Goal: Register for event/course

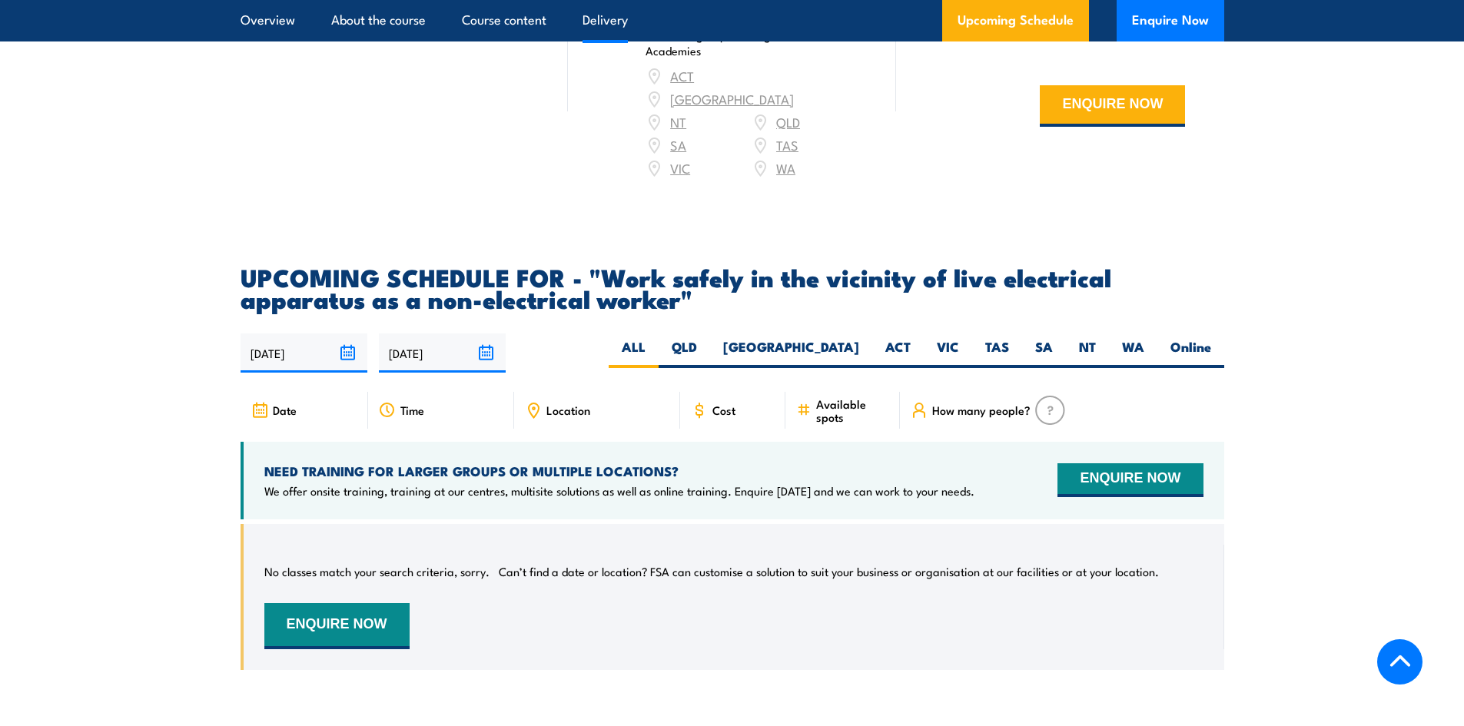
scroll to position [2228, 0]
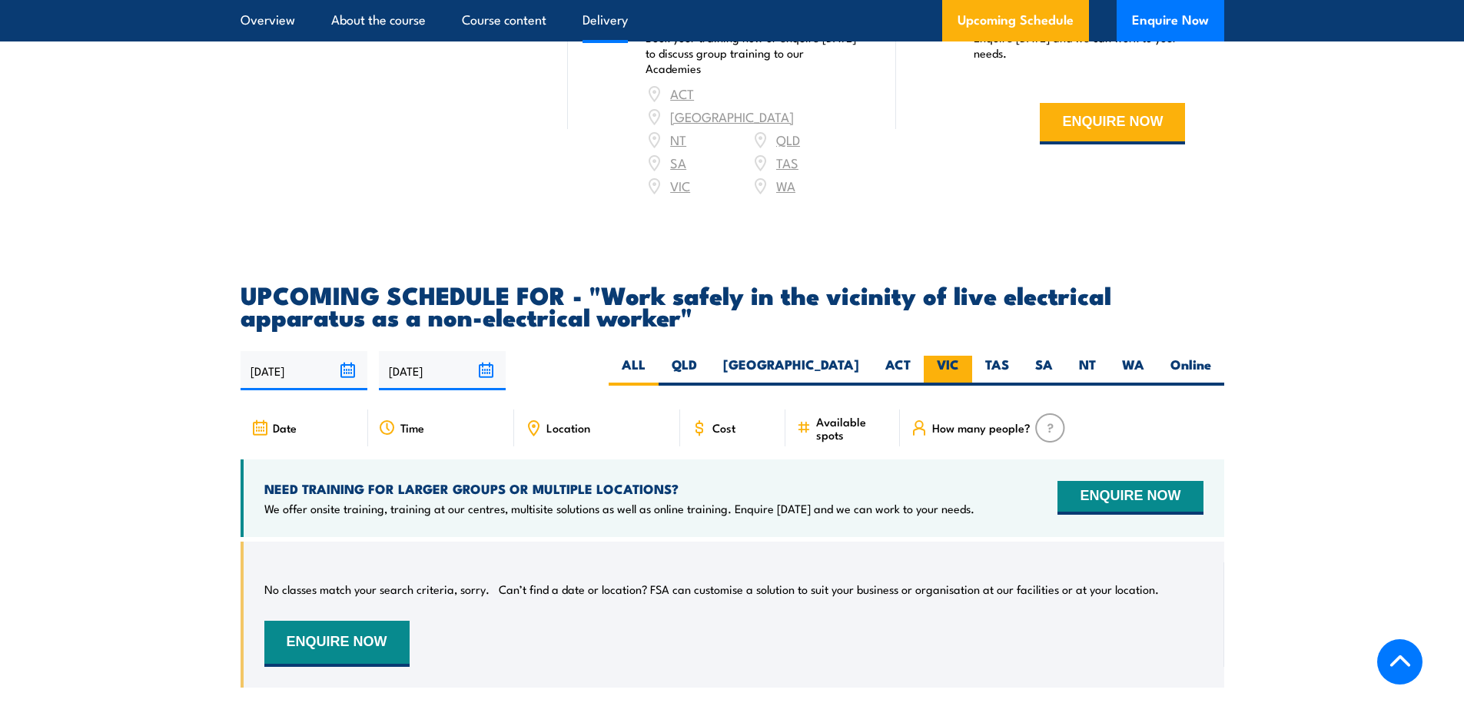
click at [946, 356] on label "VIC" at bounding box center [948, 371] width 48 height 30
click at [959, 356] on input "VIC" at bounding box center [964, 361] width 10 height 10
radio input "true"
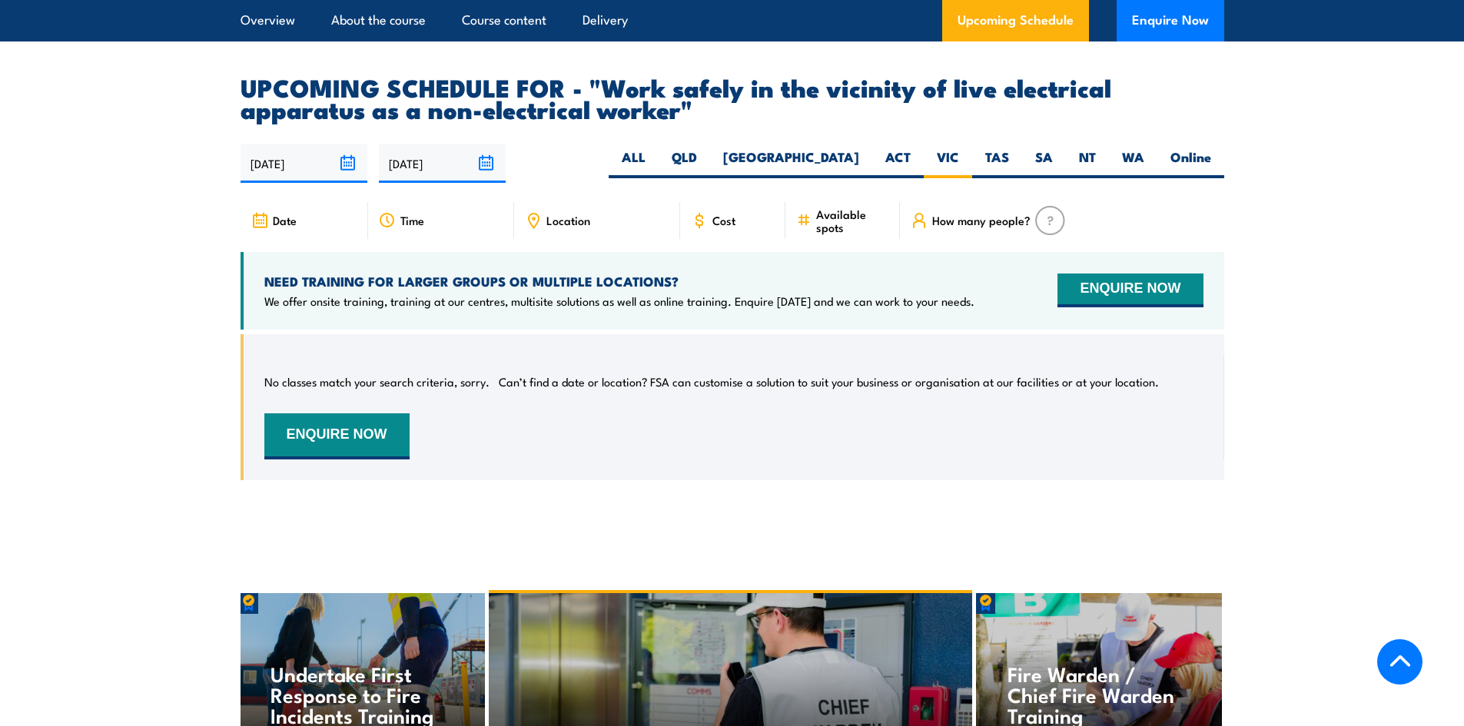
scroll to position [2507, 0]
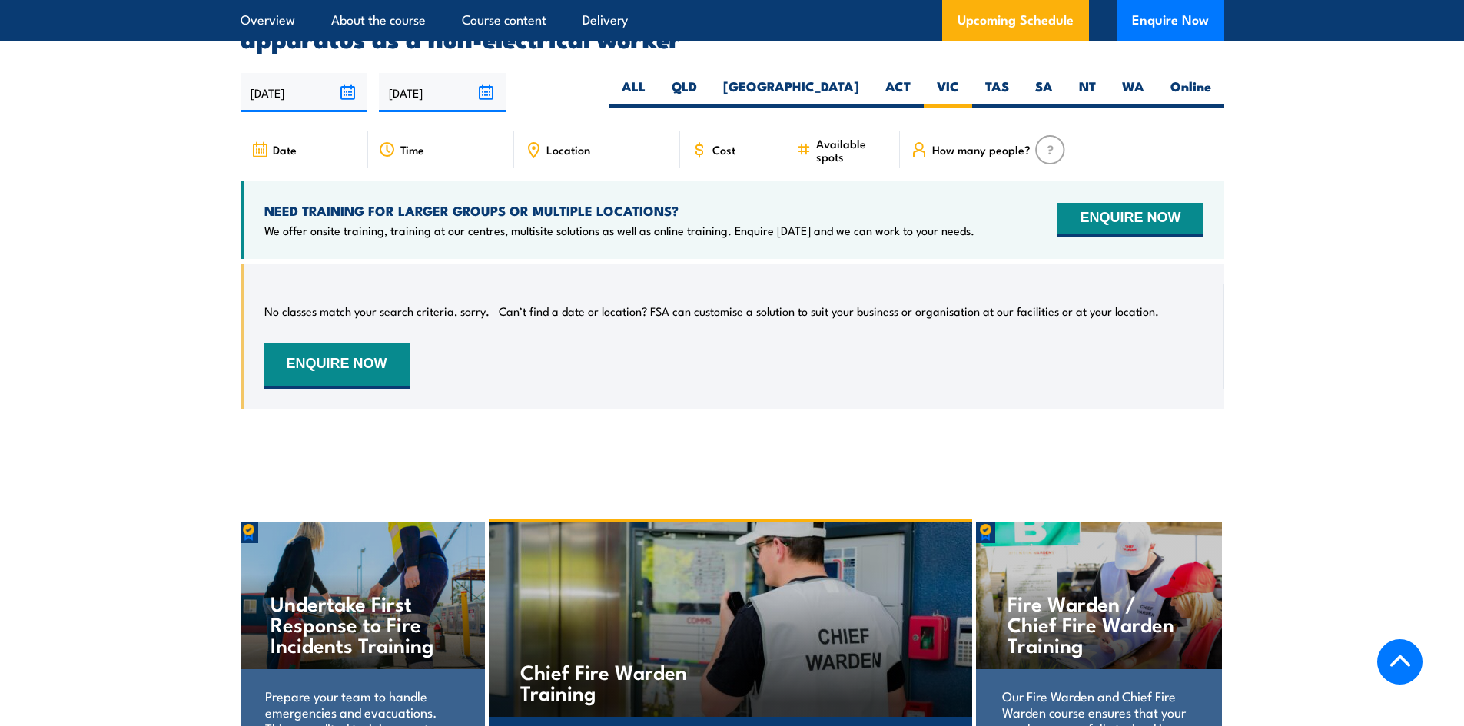
click at [396, 142] on div "Time" at bounding box center [441, 149] width 146 height 37
click at [579, 150] on span "Location" at bounding box center [568, 149] width 44 height 13
click at [831, 144] on span "Available spots" at bounding box center [852, 150] width 73 height 26
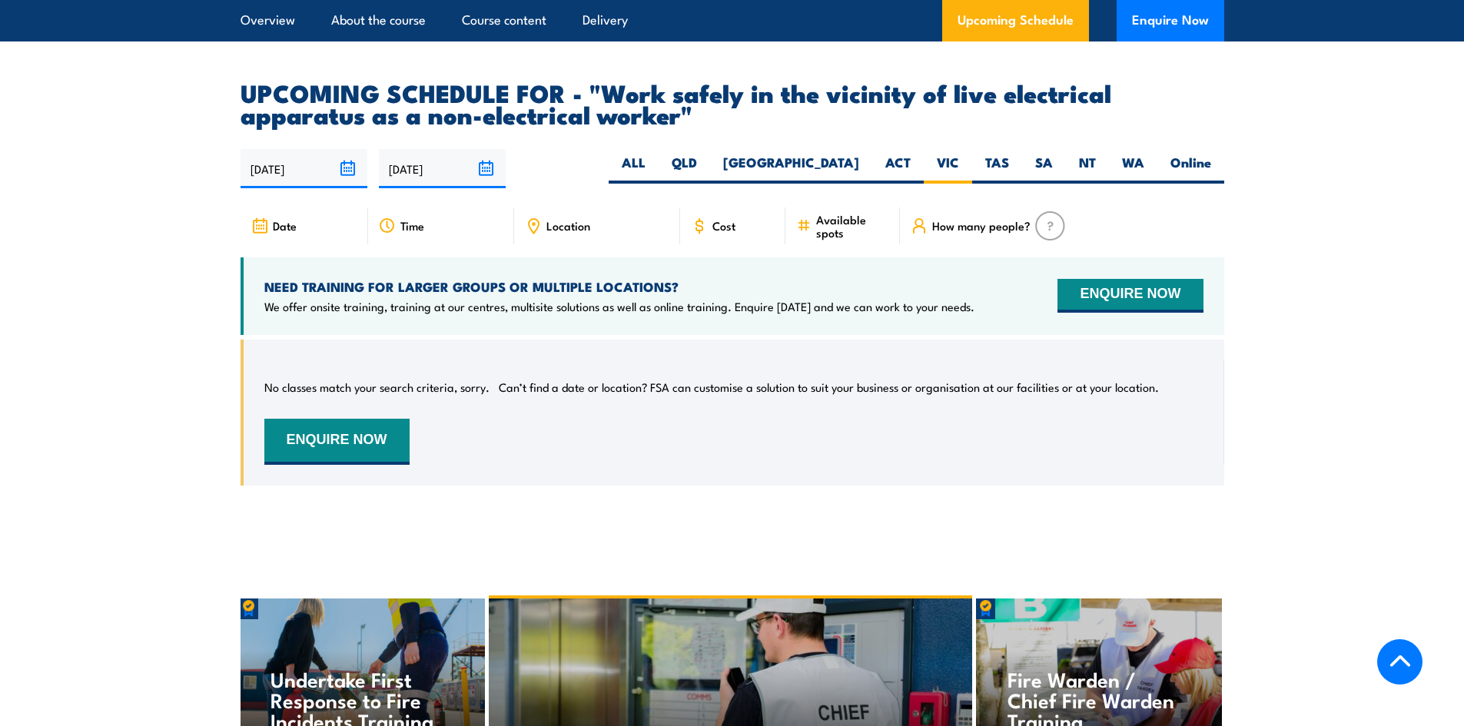
scroll to position [2430, 0]
click at [1164, 22] on button "Enquire Now" at bounding box center [1171, 20] width 108 height 41
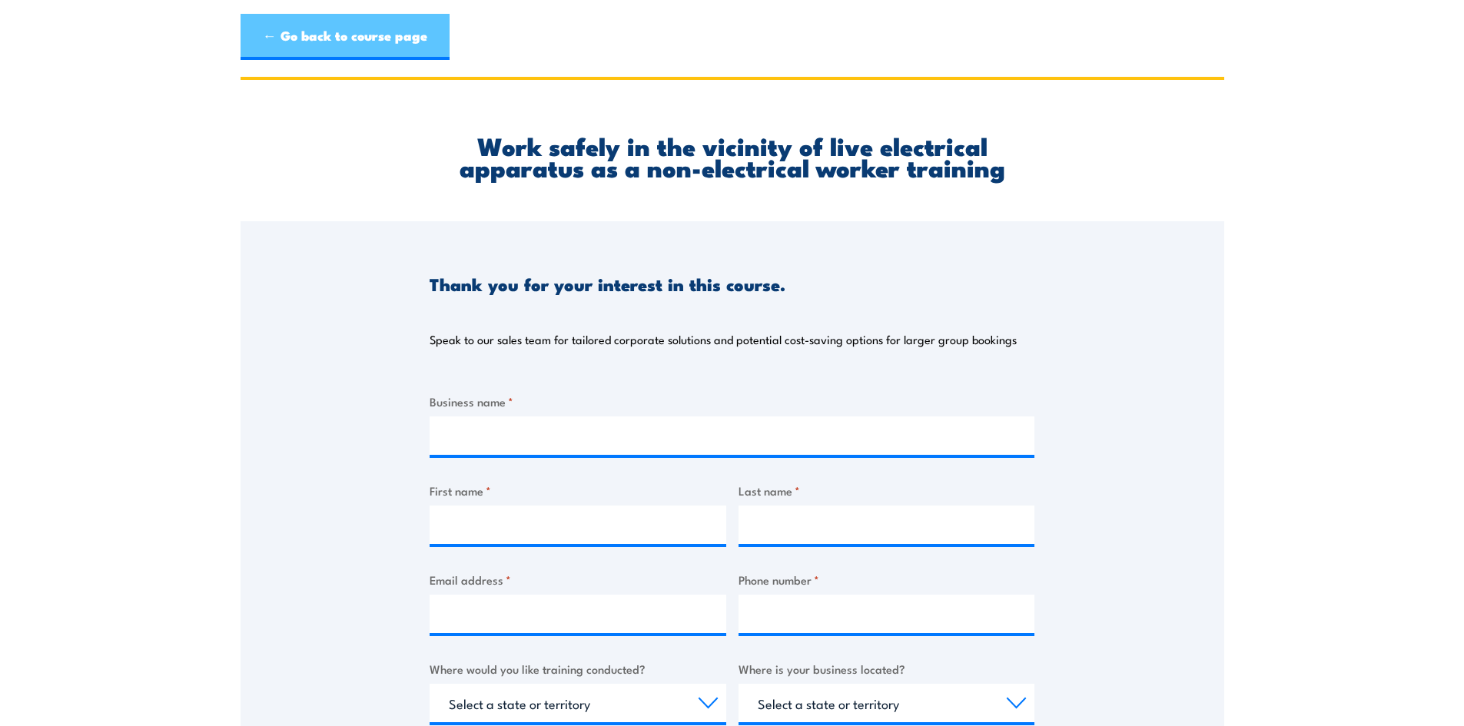
click at [344, 46] on link "← Go back to course page" at bounding box center [345, 37] width 209 height 46
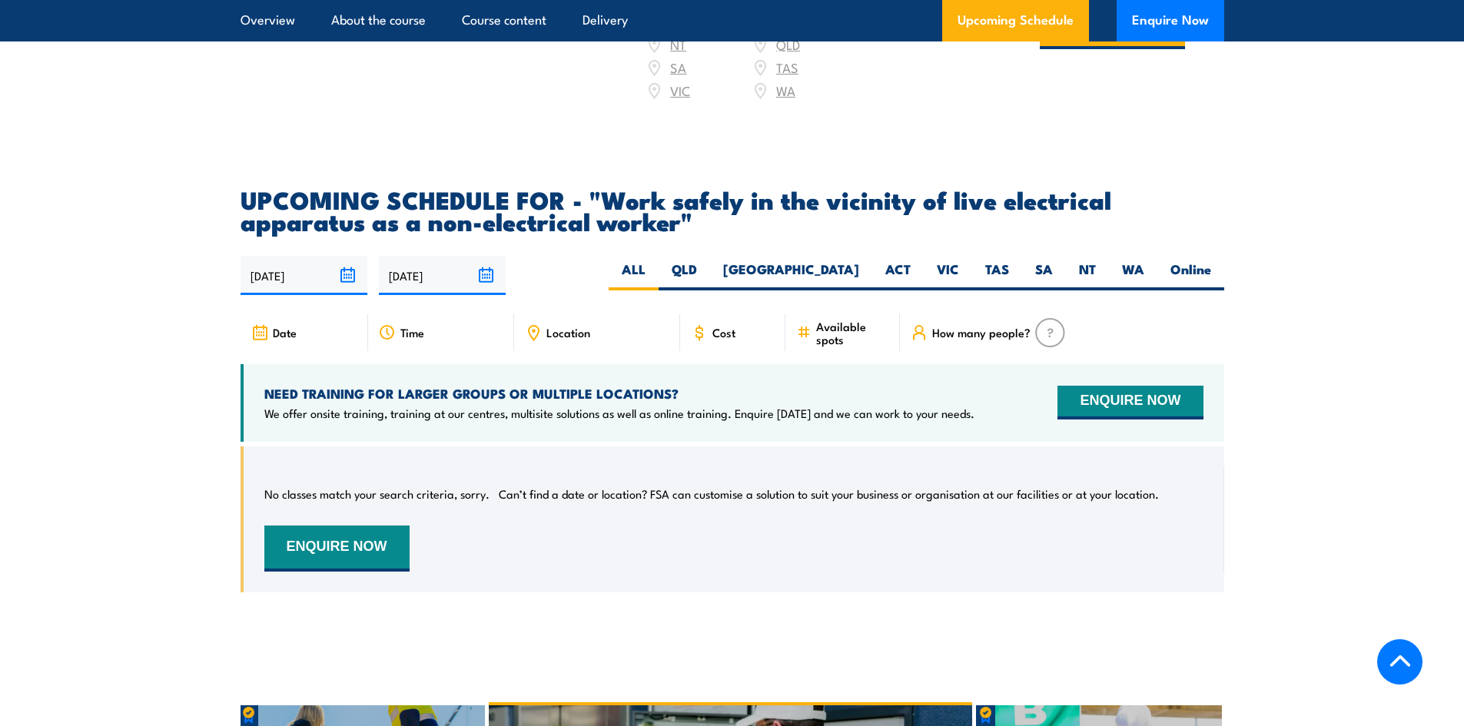
scroll to position [2276, 0]
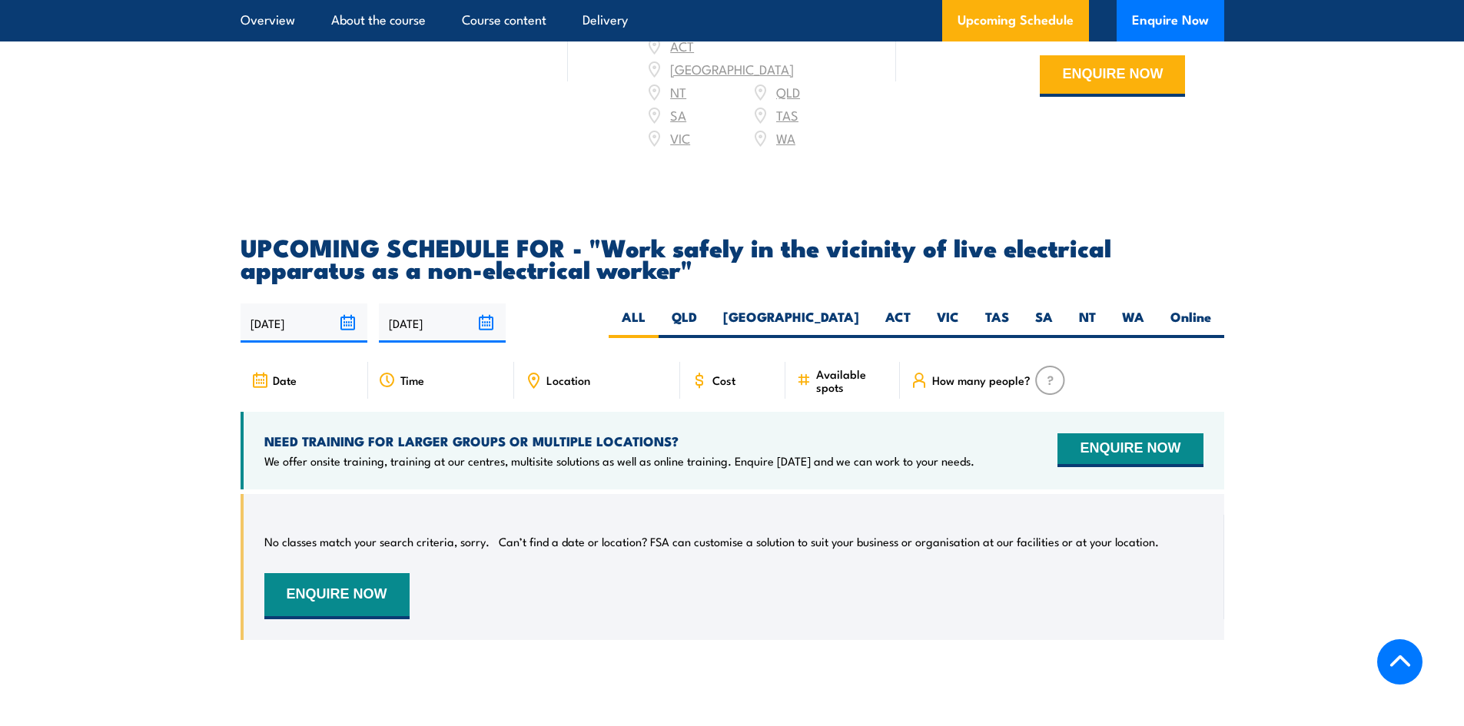
click at [337, 317] on input "02/09/2025" at bounding box center [304, 323] width 127 height 39
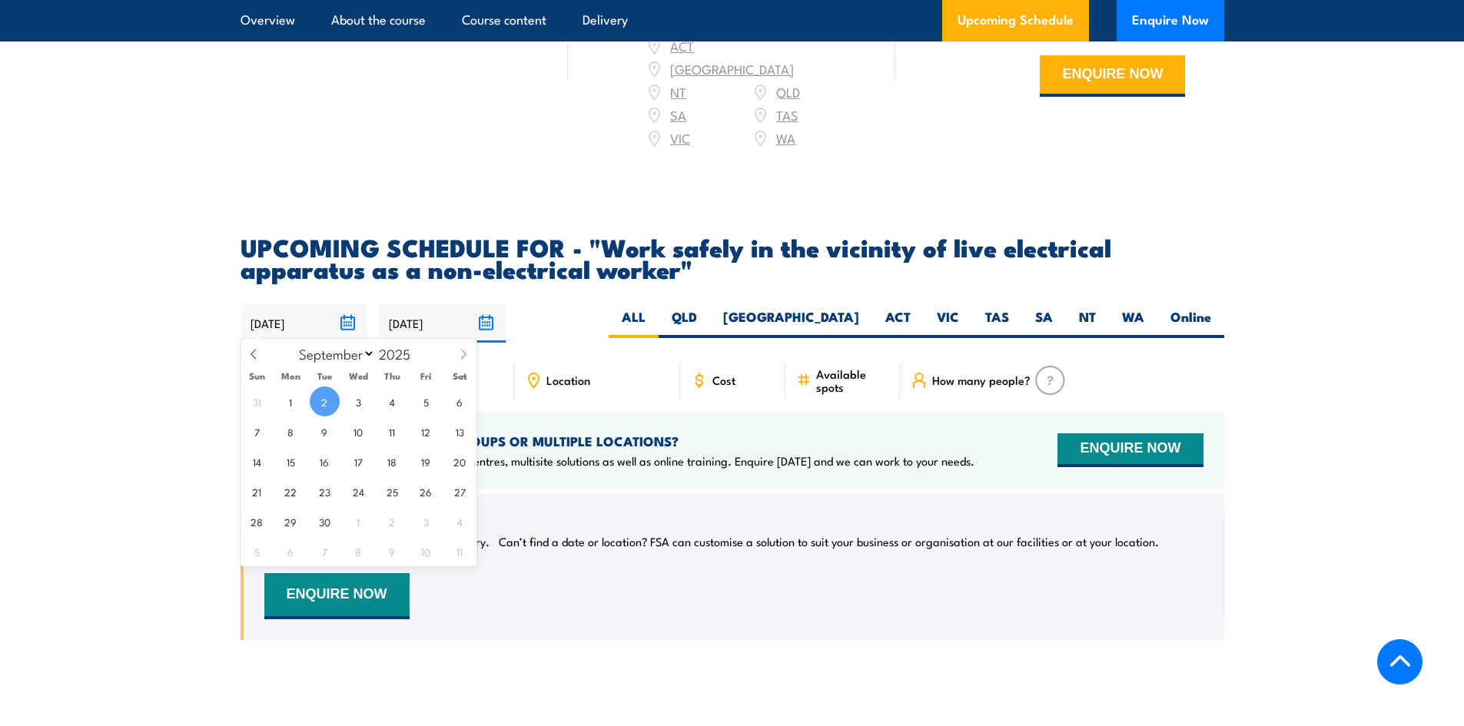
click at [464, 351] on icon at bounding box center [463, 354] width 11 height 11
select select "9"
click at [357, 457] on span "15" at bounding box center [358, 461] width 30 height 30
type input "[DATE]"
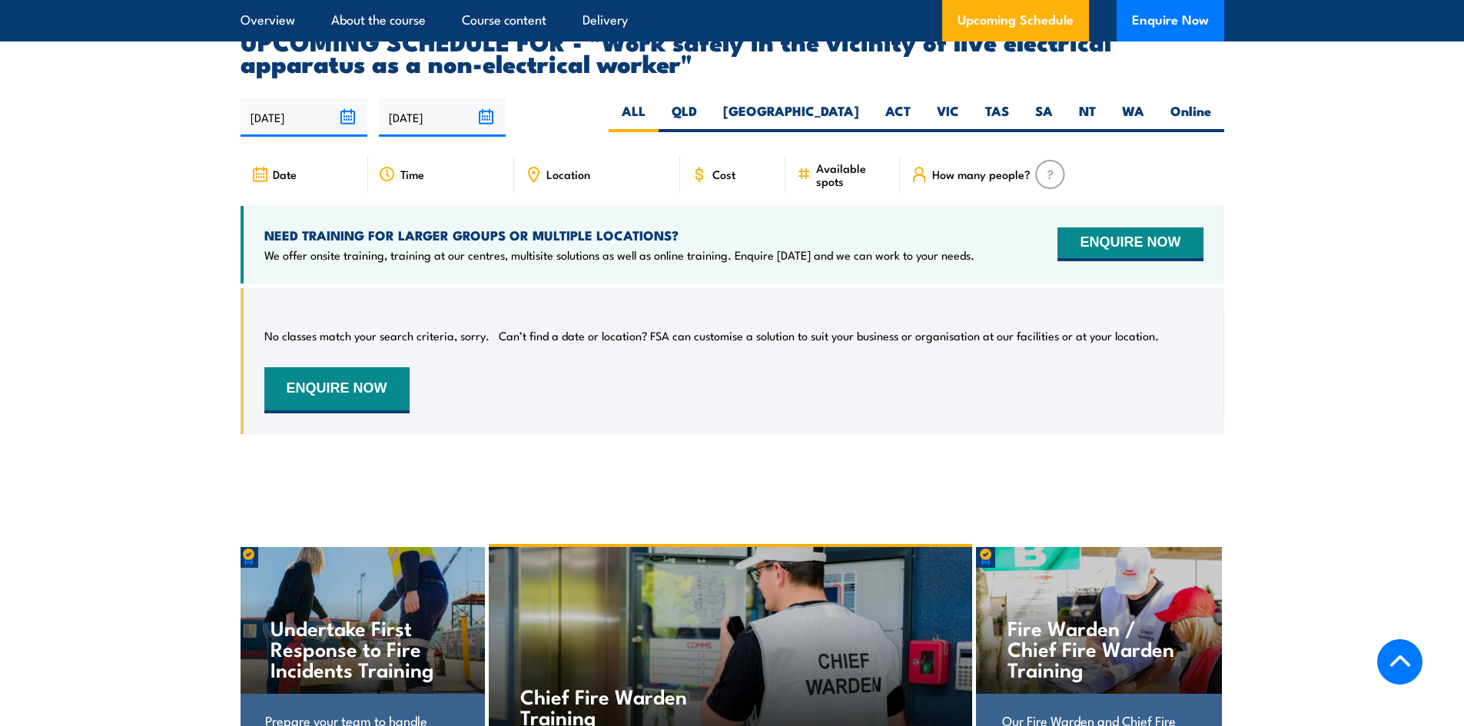
scroll to position [2507, 0]
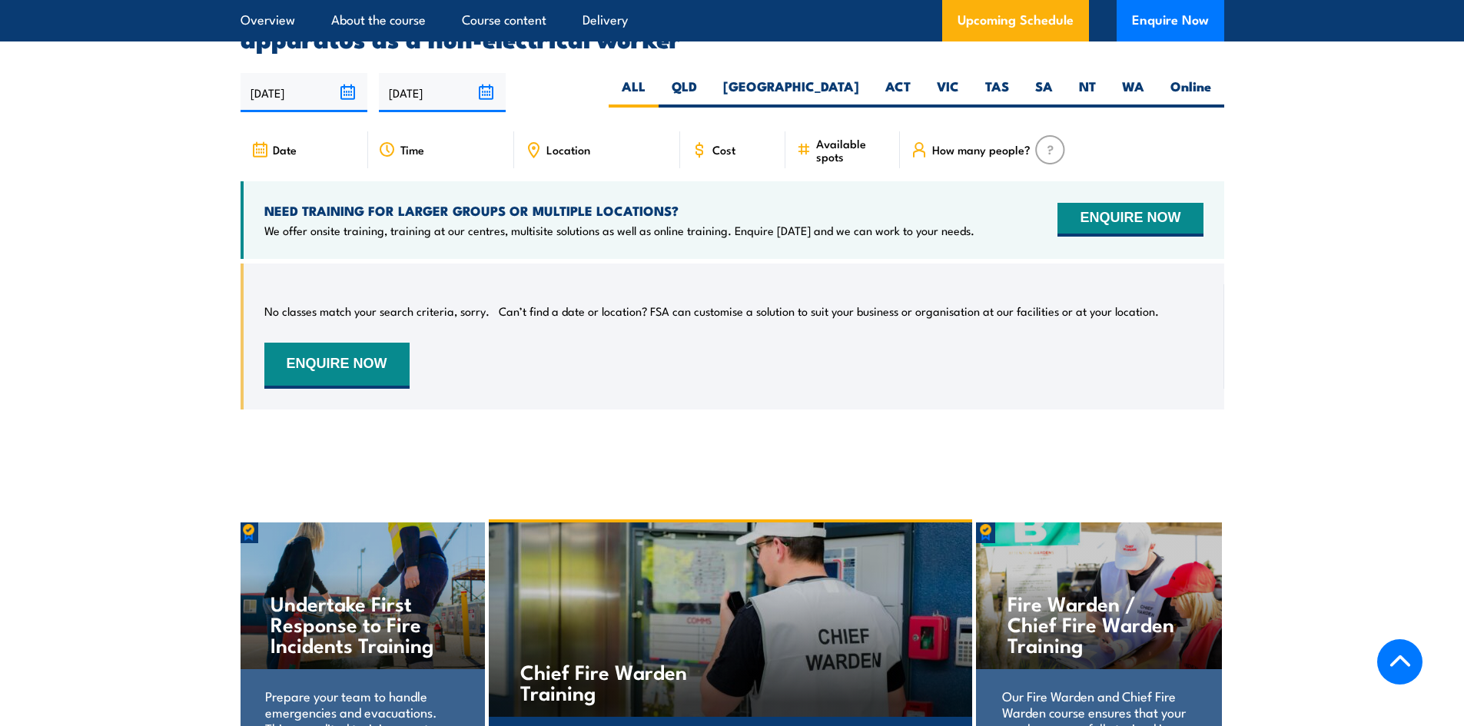
click at [553, 147] on span "Location" at bounding box center [568, 149] width 44 height 13
click at [946, 81] on label "VIC" at bounding box center [948, 93] width 48 height 30
click at [959, 81] on input "VIC" at bounding box center [964, 83] width 10 height 10
radio input "true"
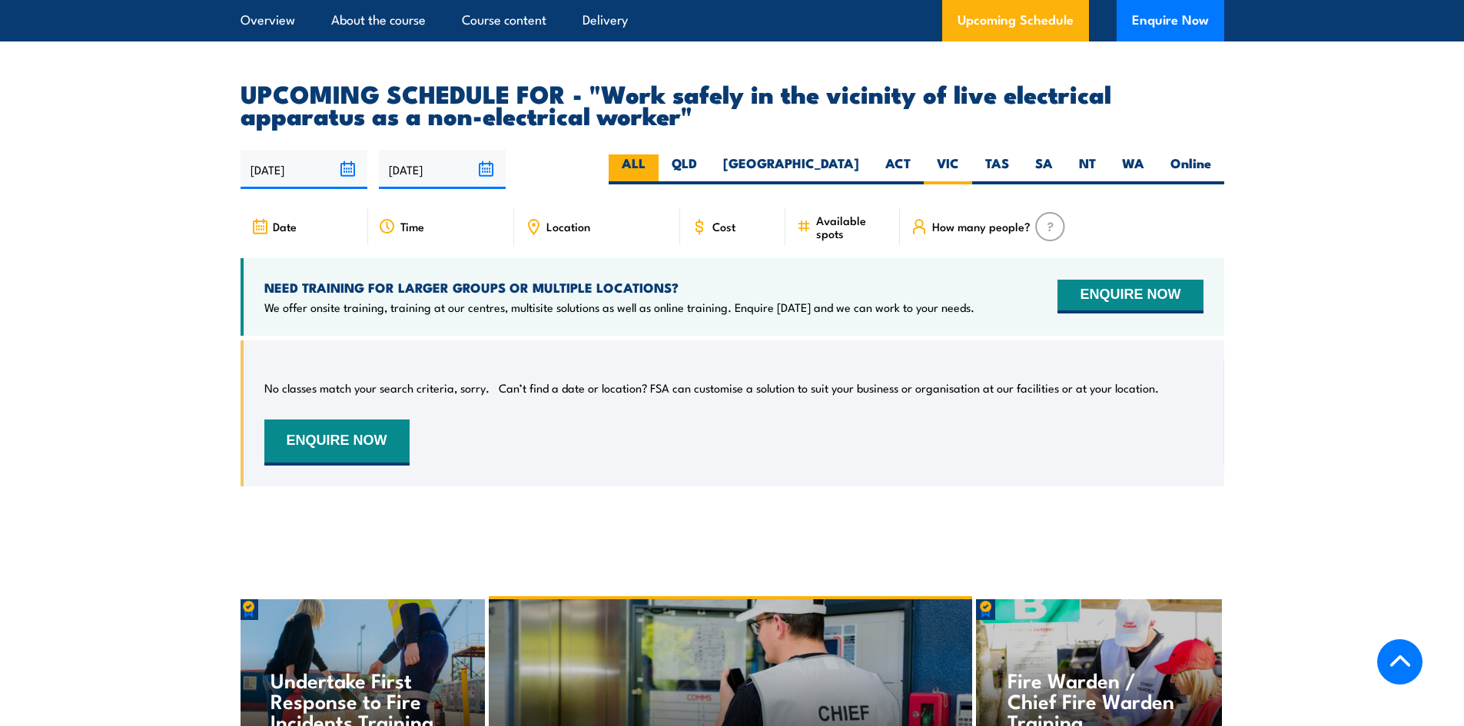
click at [659, 163] on label "ALL" at bounding box center [634, 169] width 50 height 30
click at [655, 163] on input "ALL" at bounding box center [650, 159] width 10 height 10
radio input "true"
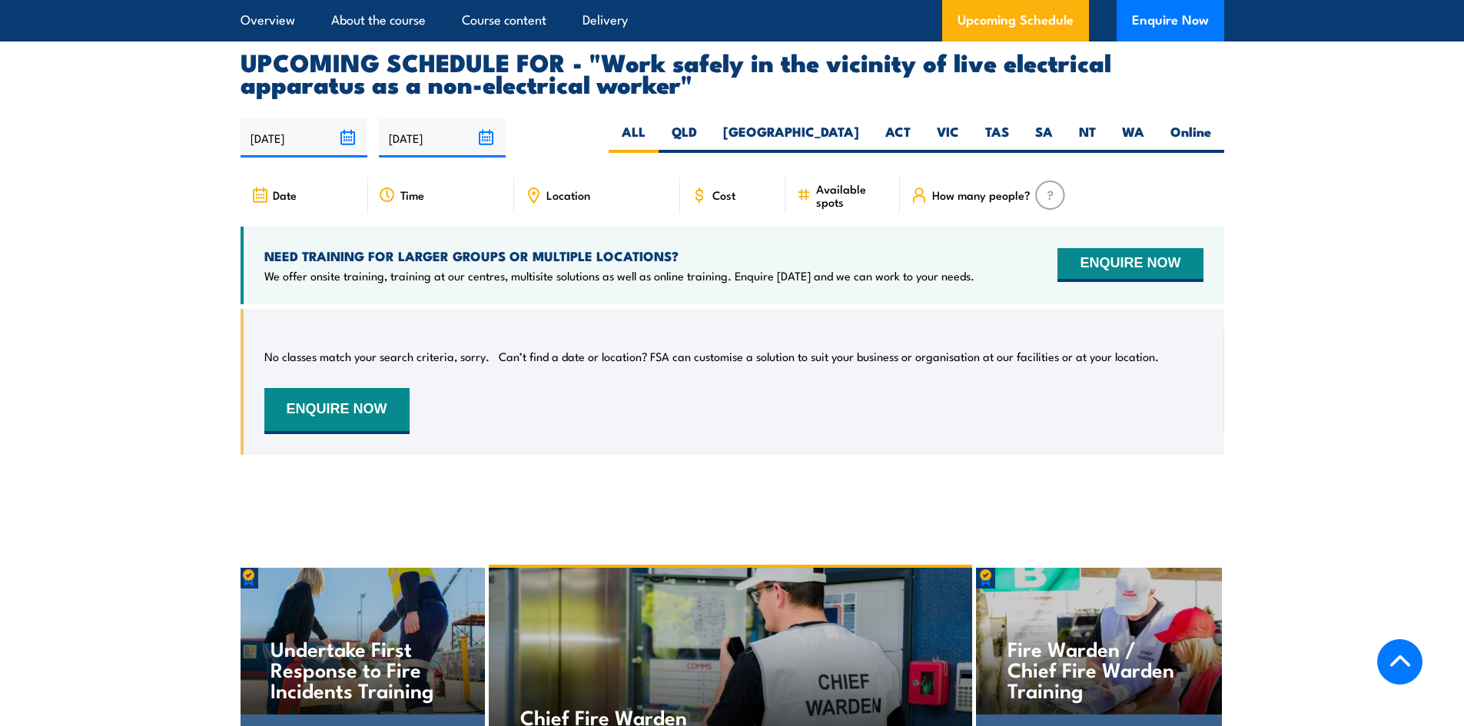
scroll to position [2507, 0]
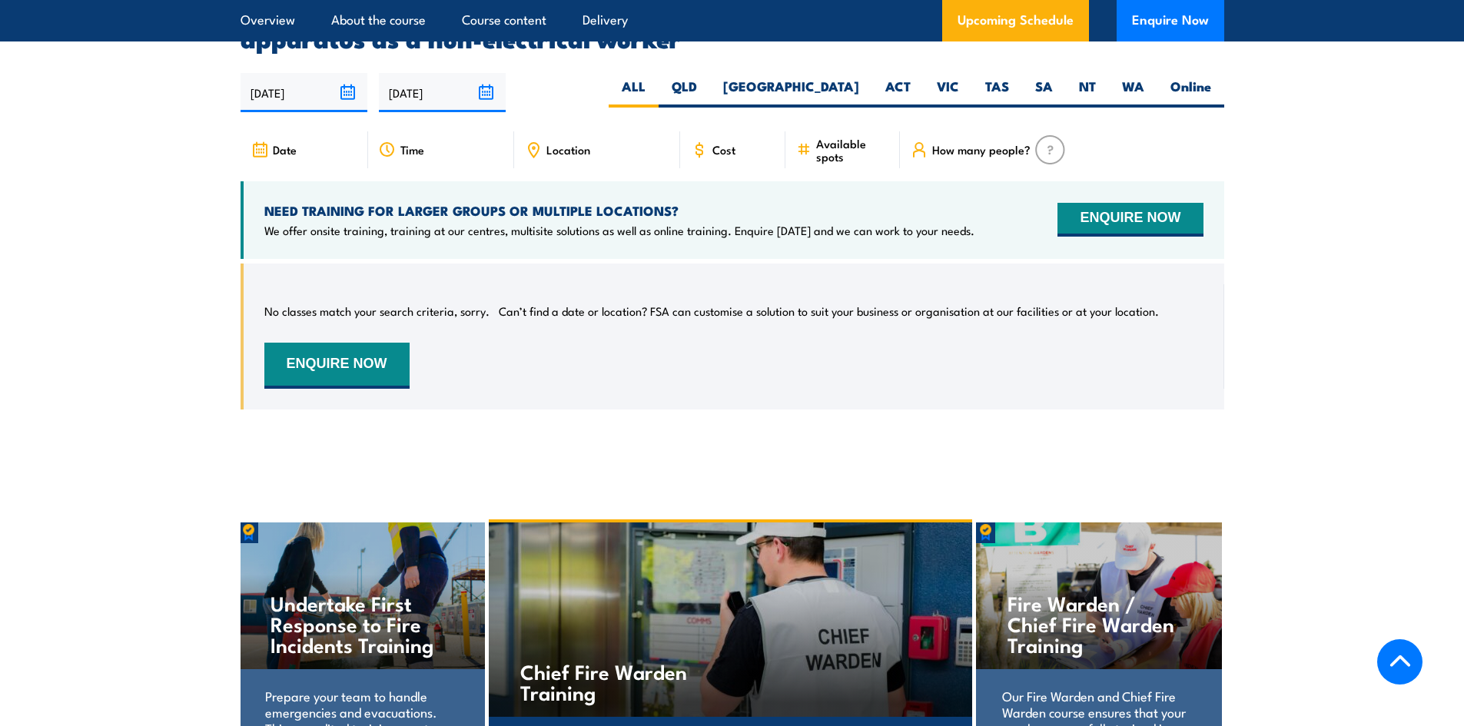
click at [488, 89] on input "01/03/2026" at bounding box center [442, 92] width 127 height 39
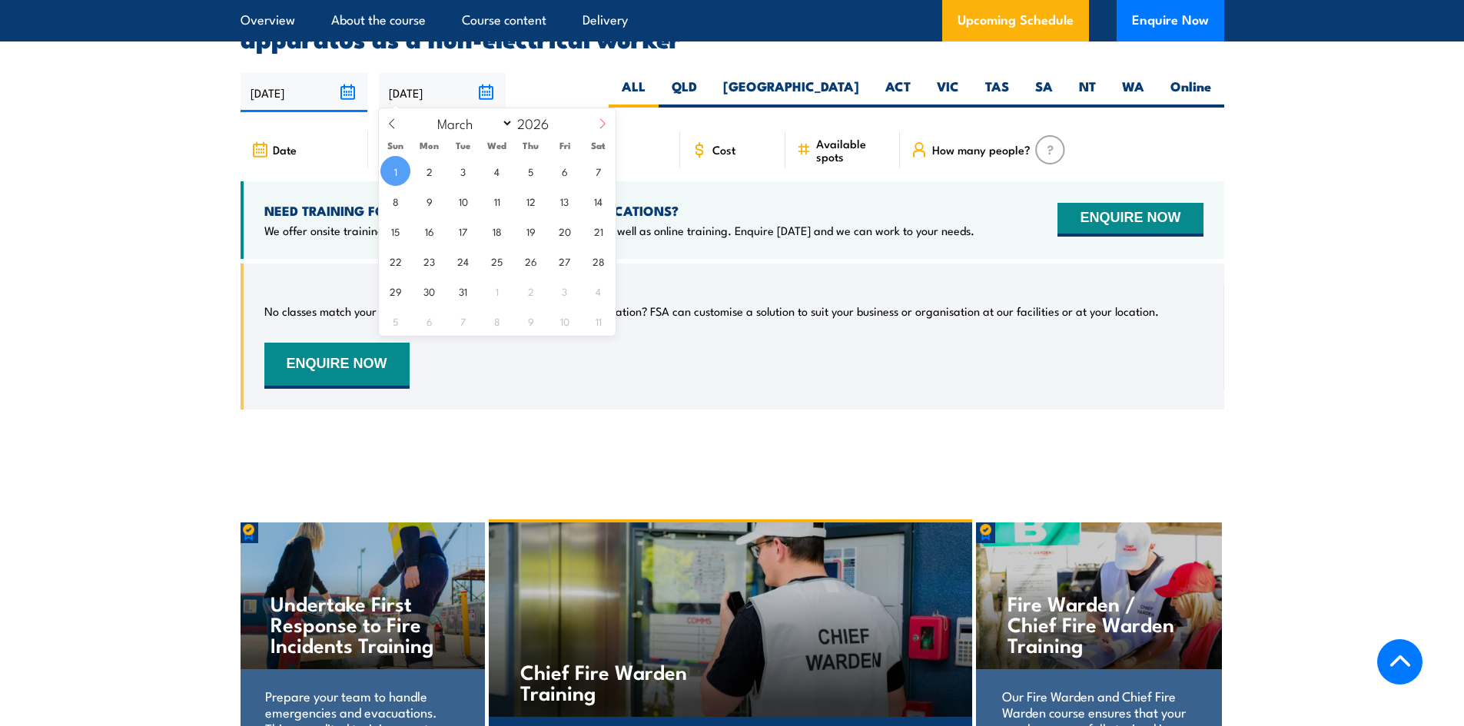
click at [599, 128] on icon at bounding box center [602, 123] width 11 height 11
select select "4"
click at [597, 202] on span "9" at bounding box center [598, 201] width 30 height 30
type input "09/05/2026"
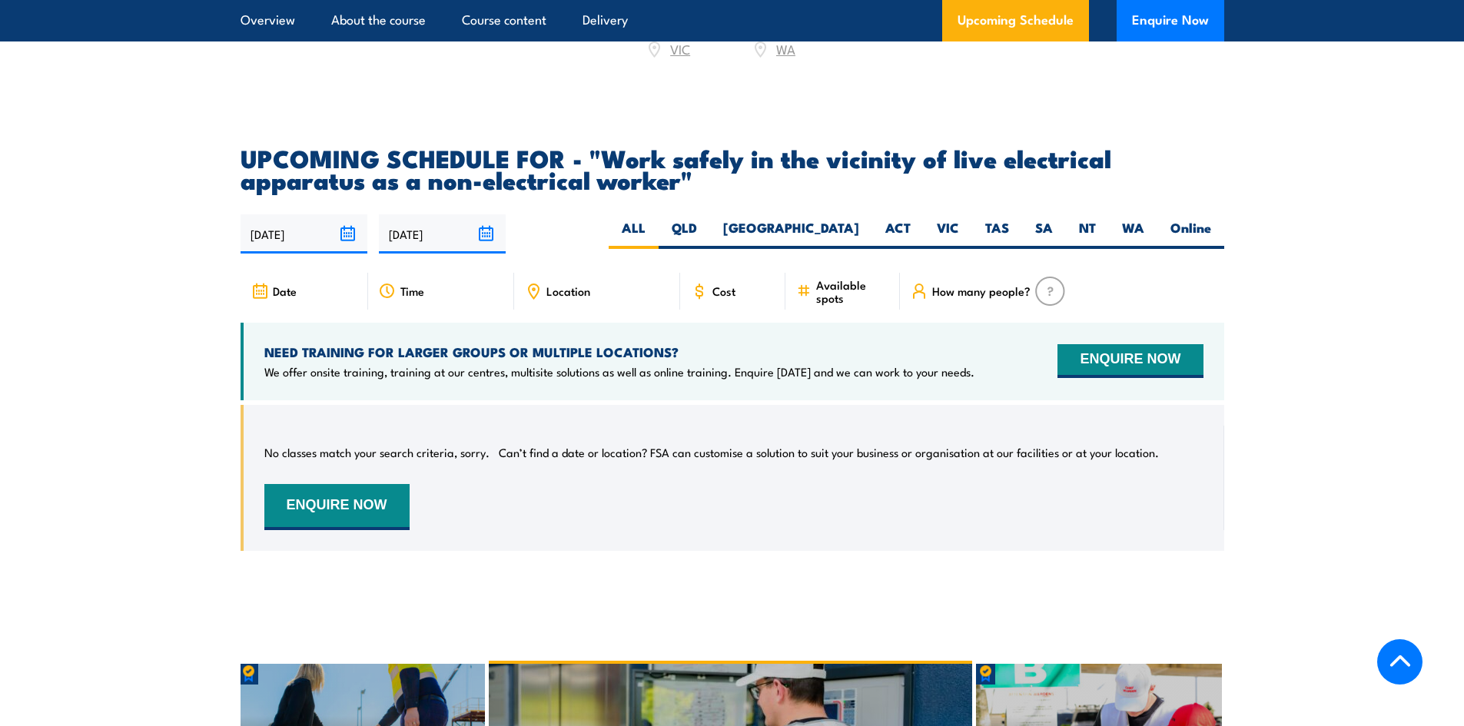
scroll to position [2507, 0]
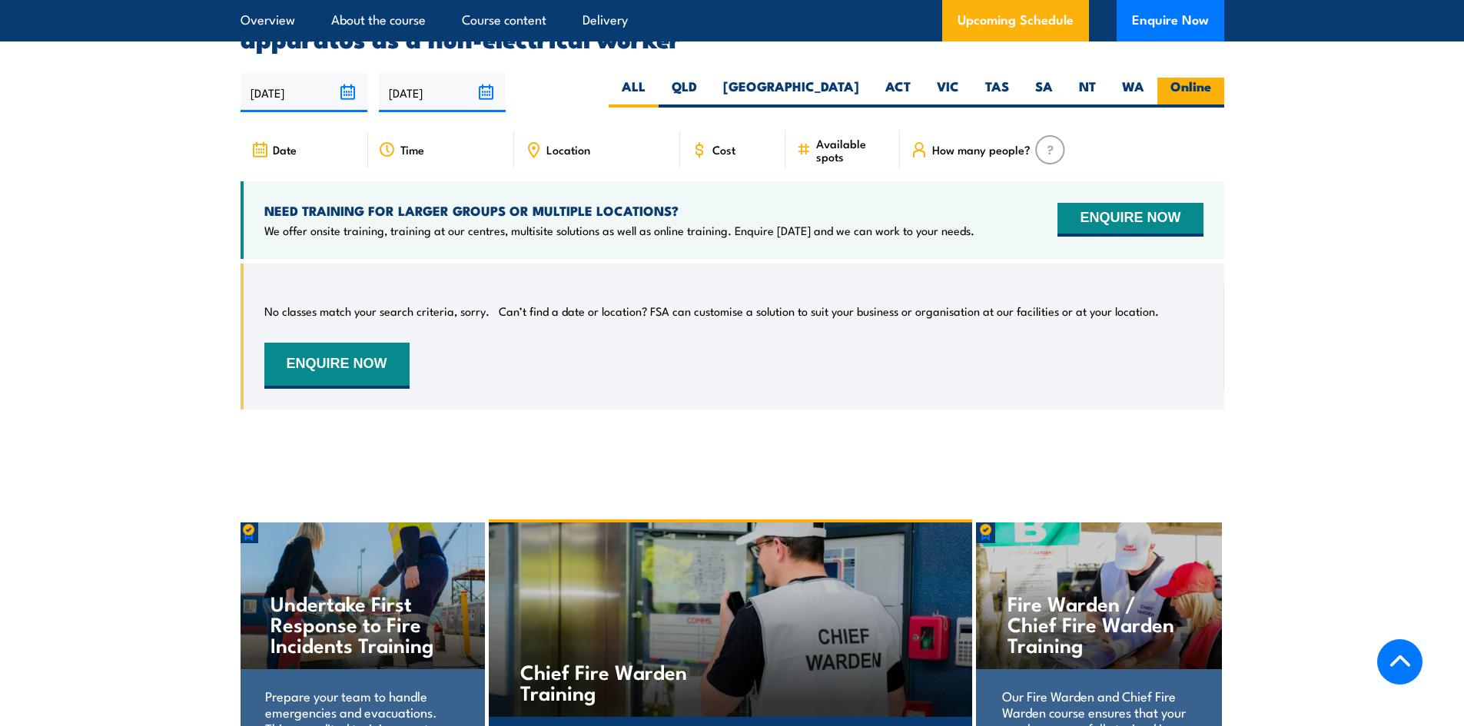
click at [1192, 85] on label "Online" at bounding box center [1190, 93] width 67 height 30
click at [1211, 85] on input "Online" at bounding box center [1216, 83] width 10 height 10
radio input "true"
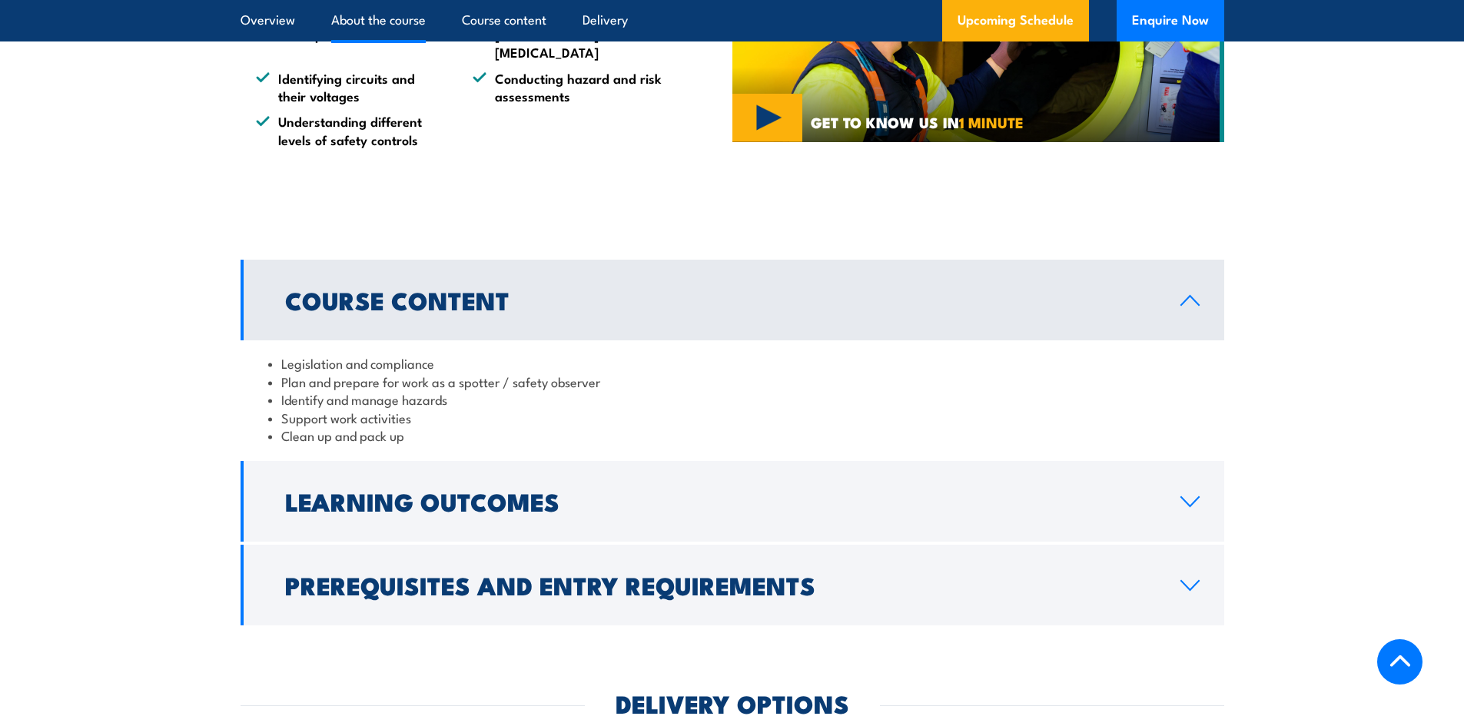
scroll to position [1123, 0]
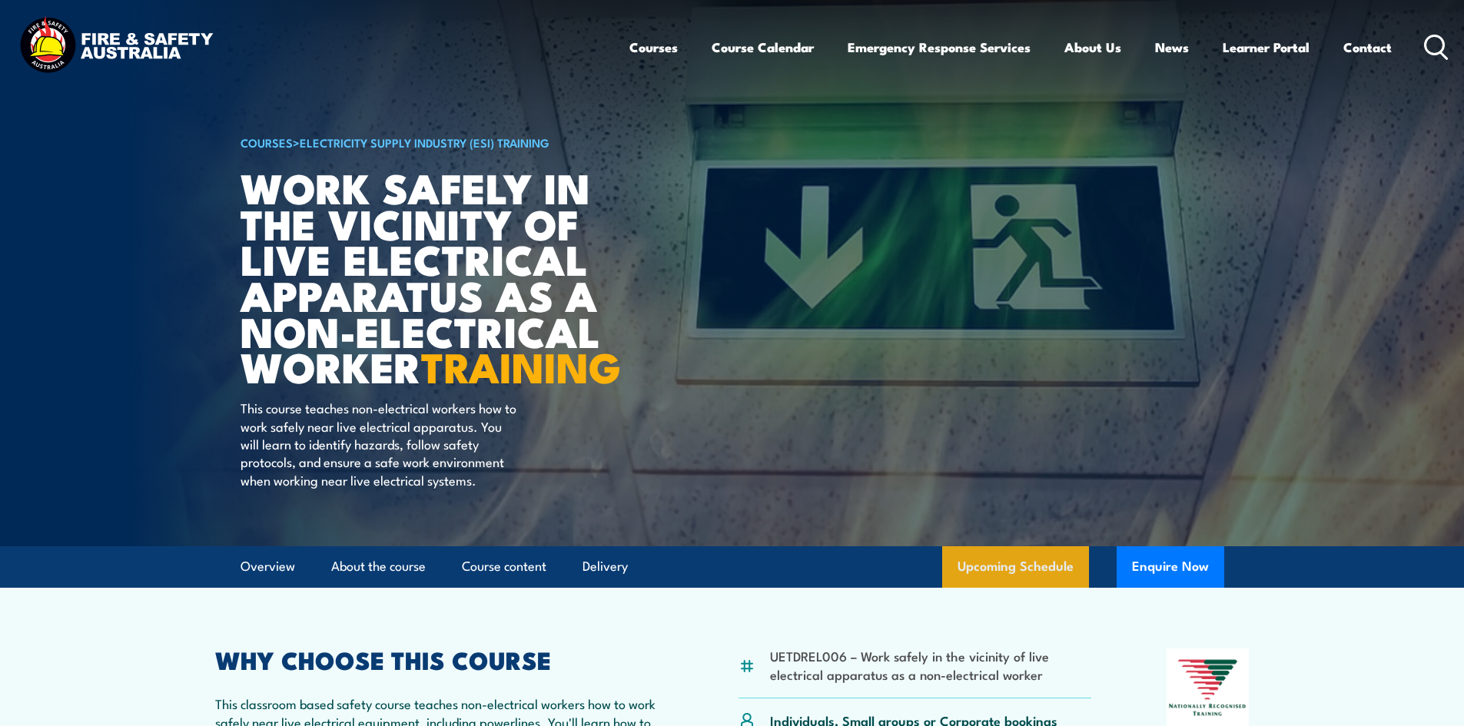
click at [1007, 588] on link "Upcoming Schedule" at bounding box center [1015, 566] width 147 height 41
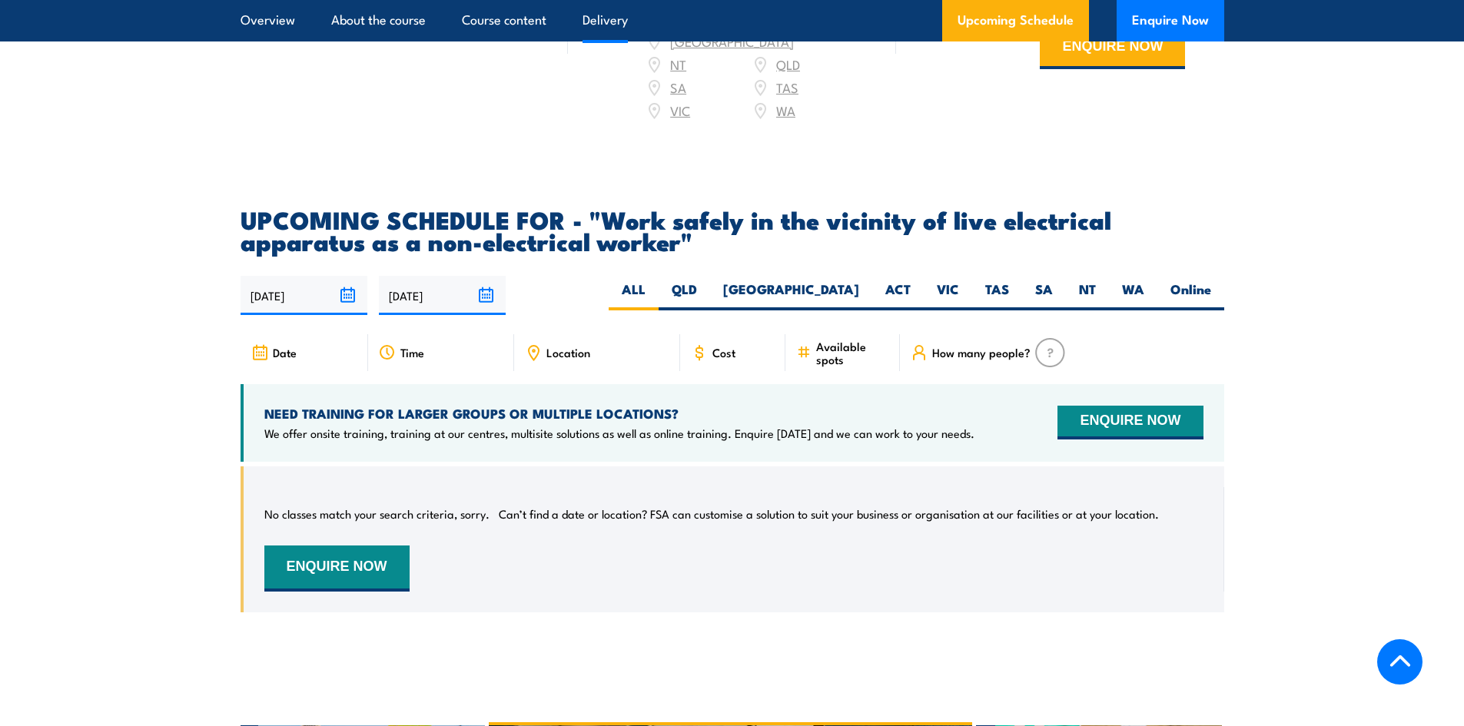
scroll to position [1892, 0]
